Goal: Information Seeking & Learning: Learn about a topic

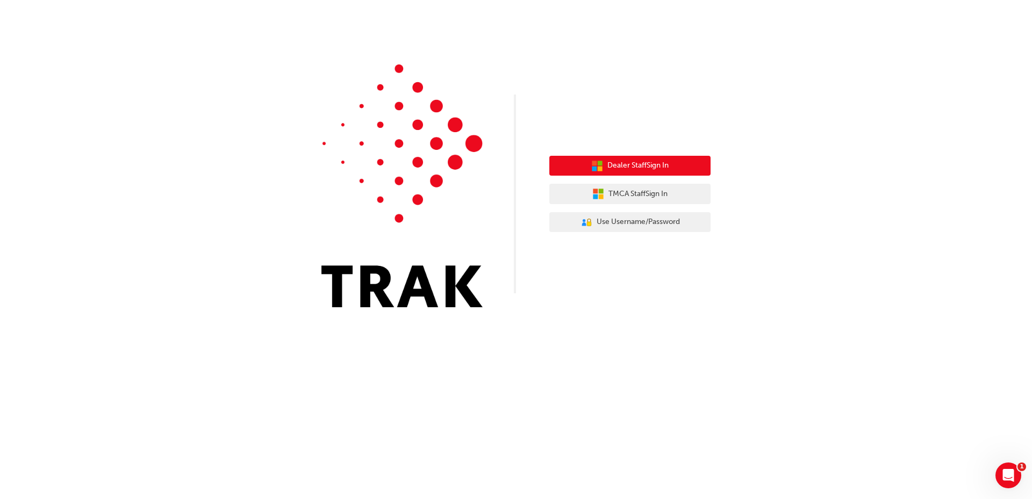
click at [639, 158] on button "Dealer Staff Sign In" at bounding box center [629, 166] width 161 height 20
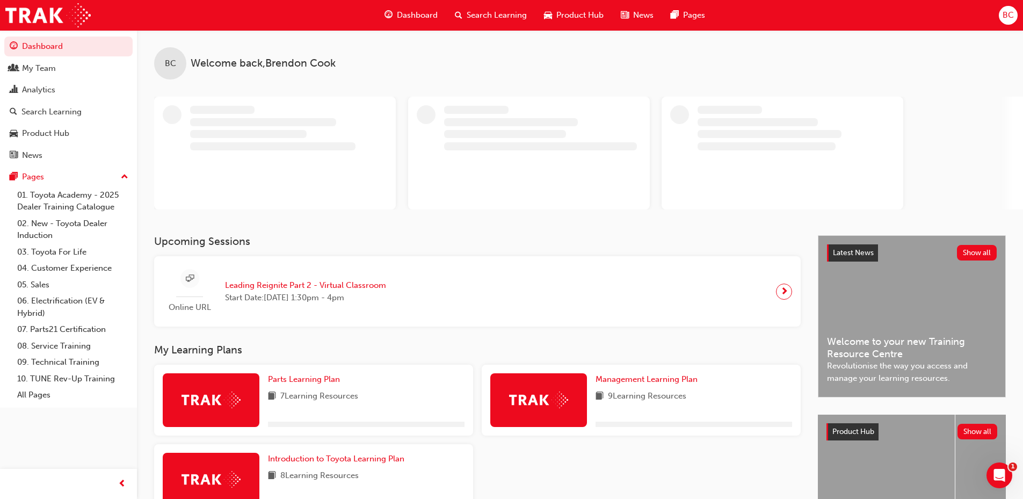
click at [506, 13] on span "Search Learning" at bounding box center [497, 15] width 60 height 12
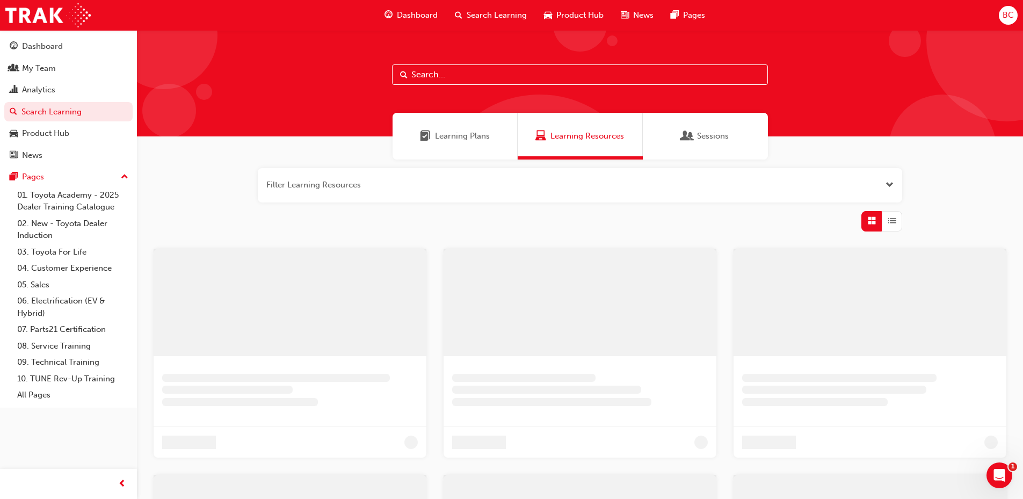
click at [439, 82] on input "text" at bounding box center [580, 74] width 376 height 20
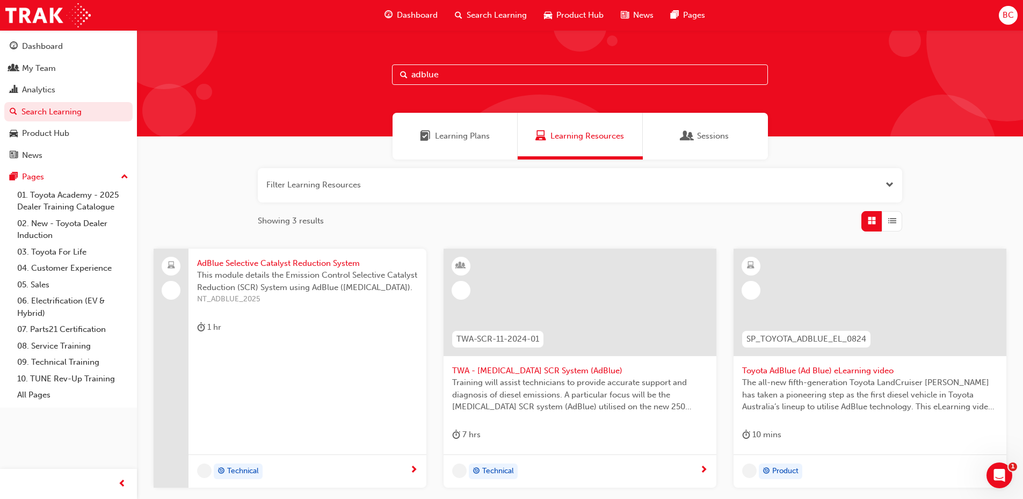
type input "adblue"
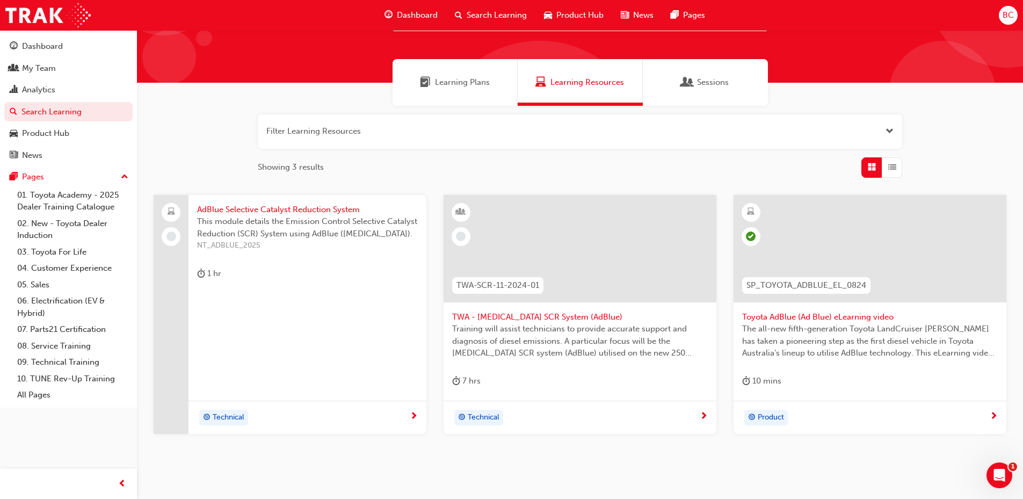
click at [828, 315] on span "Toyota AdBlue (Ad Blue) eLearning video" at bounding box center [870, 317] width 256 height 12
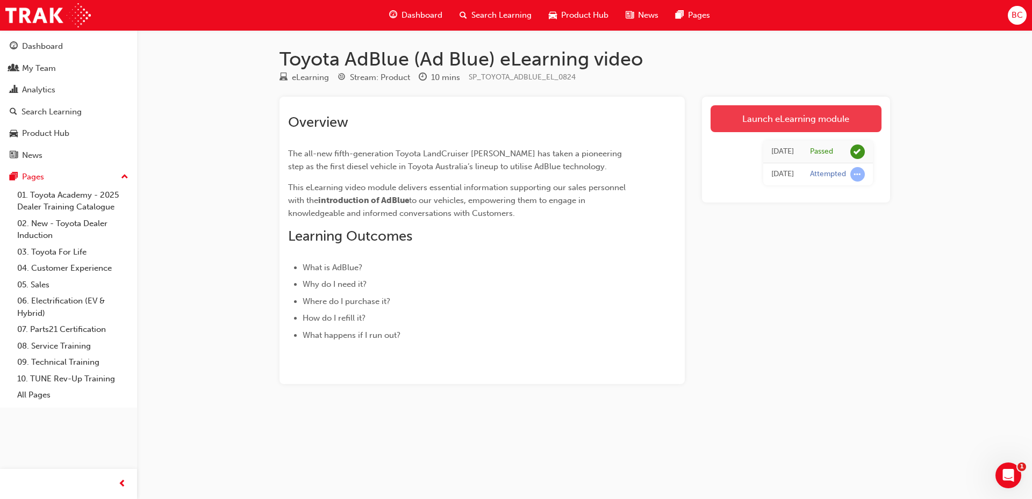
click at [796, 122] on link "Launch eLearning module" at bounding box center [795, 118] width 171 height 27
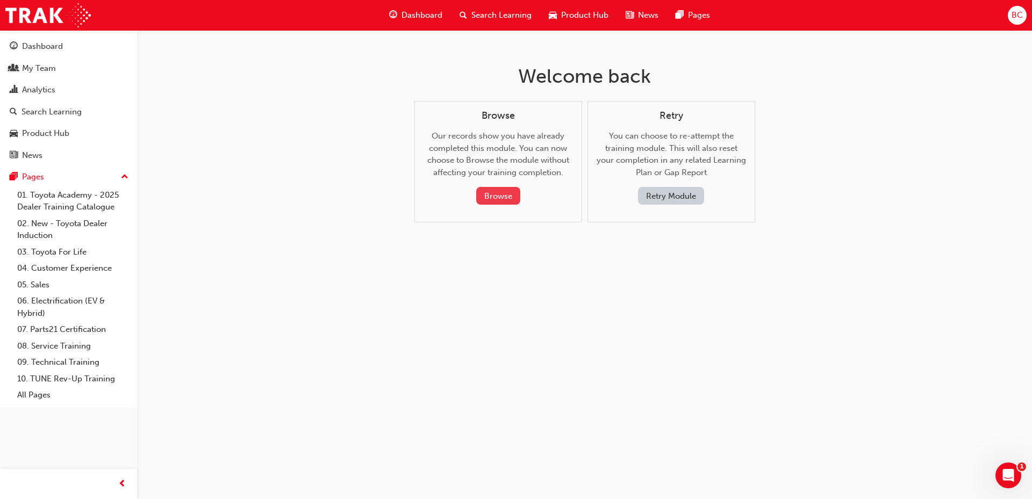
click at [509, 203] on button "Browse" at bounding box center [498, 196] width 44 height 18
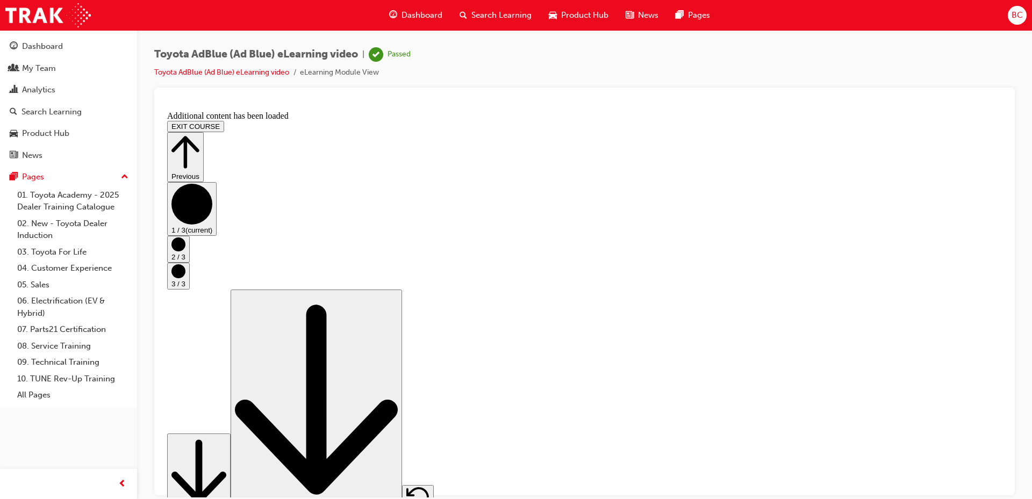
drag, startPoint x: 901, startPoint y: 446, endPoint x: 805, endPoint y: 467, distance: 98.3
drag, startPoint x: 866, startPoint y: 447, endPoint x: 896, endPoint y: 448, distance: 30.1
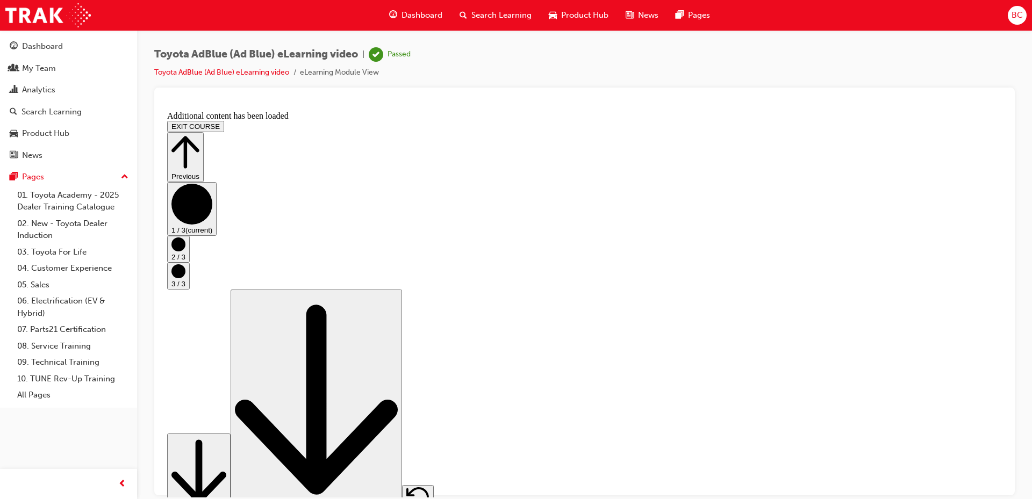
click at [823, 75] on div "Toyota AdBlue (Ad Blue) eLearning video | Passed Toyota AdBlue (Ad Blue) eLearn…" at bounding box center [584, 67] width 860 height 40
drag, startPoint x: 944, startPoint y: 24, endPoint x: 903, endPoint y: 48, distance: 48.2
click at [944, 24] on div "Dashboard Search Learning Product Hub News Pages BC" at bounding box center [516, 15] width 1032 height 31
